Goal: Check status: Check status

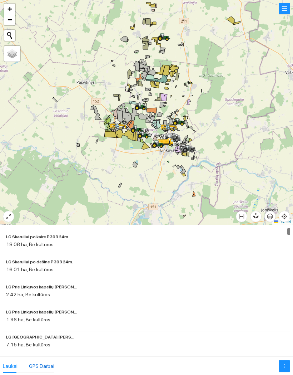
click at [38, 362] on div "GPS Darbai" at bounding box center [41, 366] width 25 height 8
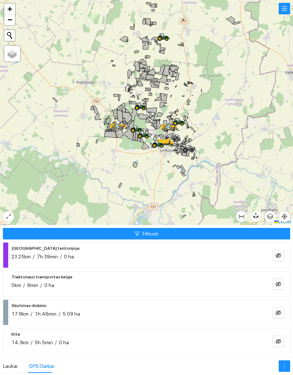
click at [168, 228] on button "Filtruoti" at bounding box center [146, 233] width 287 height 11
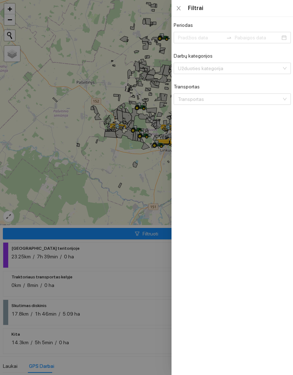
click at [210, 34] on input "Periodas" at bounding box center [200, 38] width 45 height 8
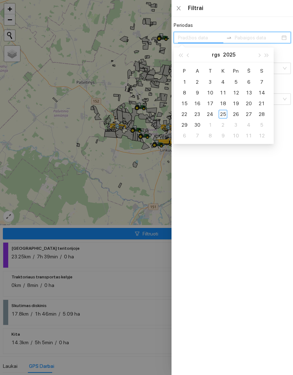
type input "[DATE]"
click at [208, 110] on div "24" at bounding box center [210, 114] width 9 height 9
click at [207, 110] on div "24" at bounding box center [210, 114] width 9 height 9
type input "[DATE]"
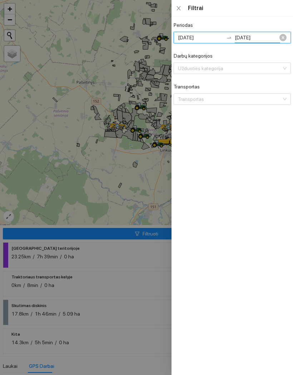
click at [48, 42] on div at bounding box center [146, 187] width 293 height 375
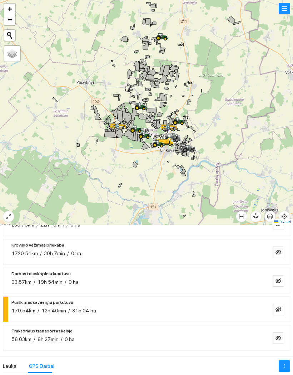
scroll to position [207, 0]
click at [279, 303] on button "button" at bounding box center [278, 308] width 11 height 11
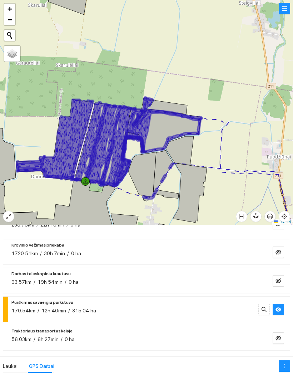
click at [275, 303] on button "button" at bounding box center [278, 308] width 11 height 11
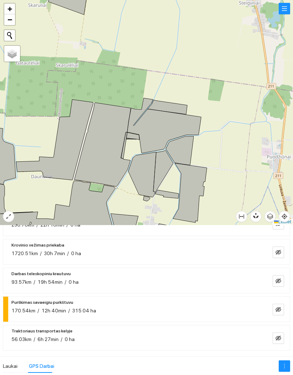
click at [279, 307] on icon "eye-invisible" at bounding box center [279, 309] width 6 height 5
